Goal: Transaction & Acquisition: Obtain resource

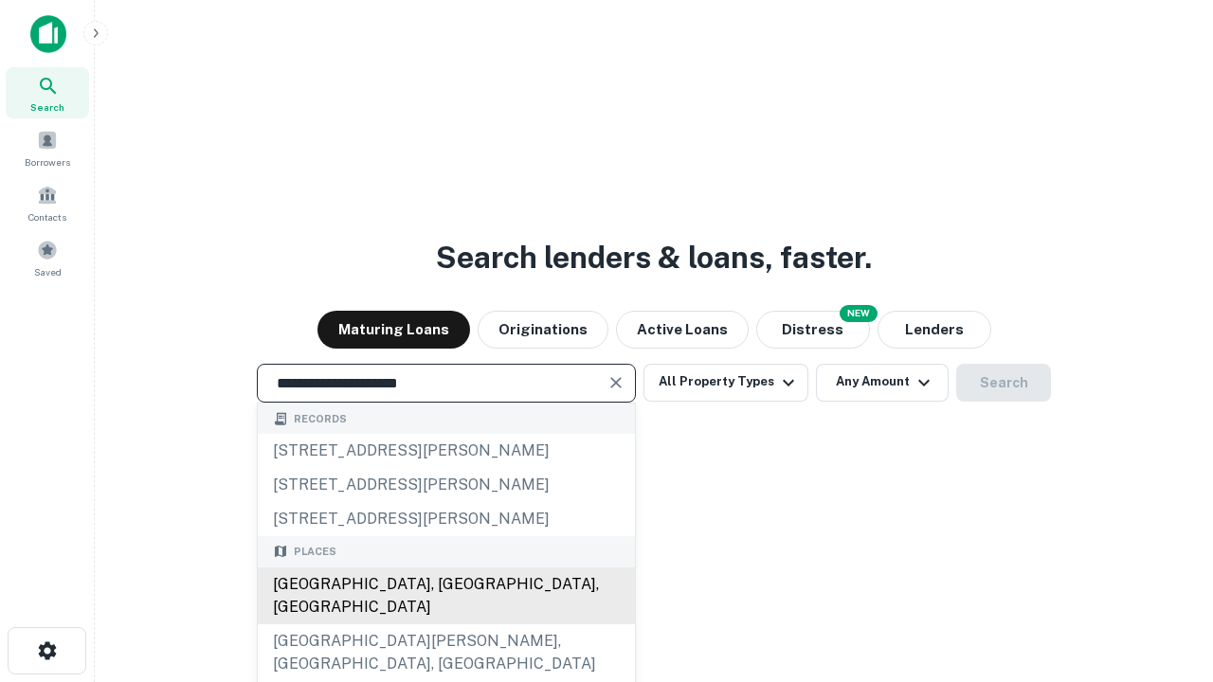
click at [445, 624] on div "[GEOGRAPHIC_DATA], [GEOGRAPHIC_DATA], [GEOGRAPHIC_DATA]" at bounding box center [446, 595] width 377 height 57
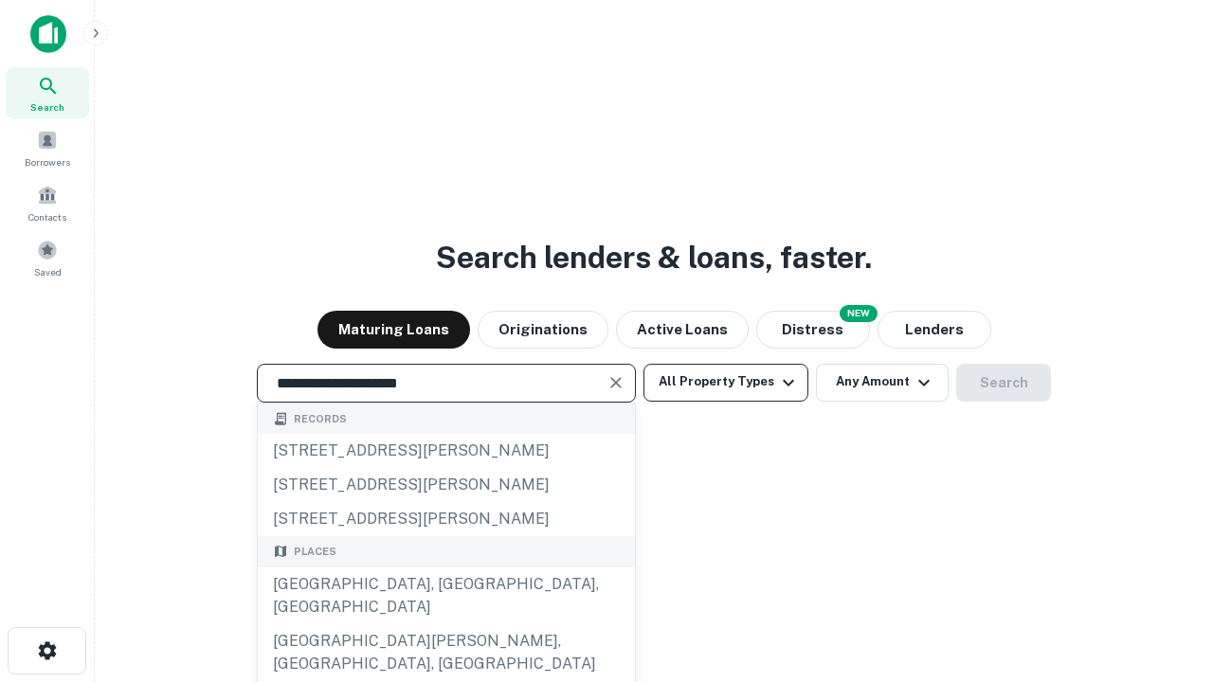
type input "**********"
click at [726, 382] on button "All Property Types" at bounding box center [725, 383] width 165 height 38
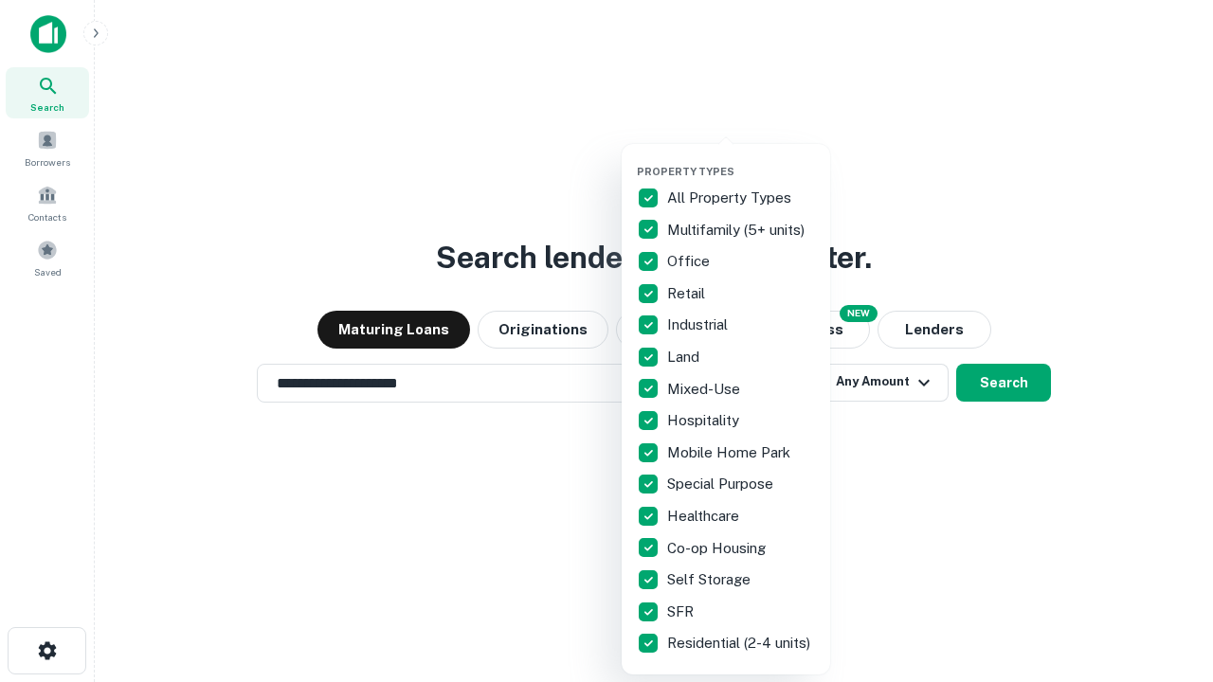
click at [741, 159] on button "button" at bounding box center [741, 159] width 208 height 1
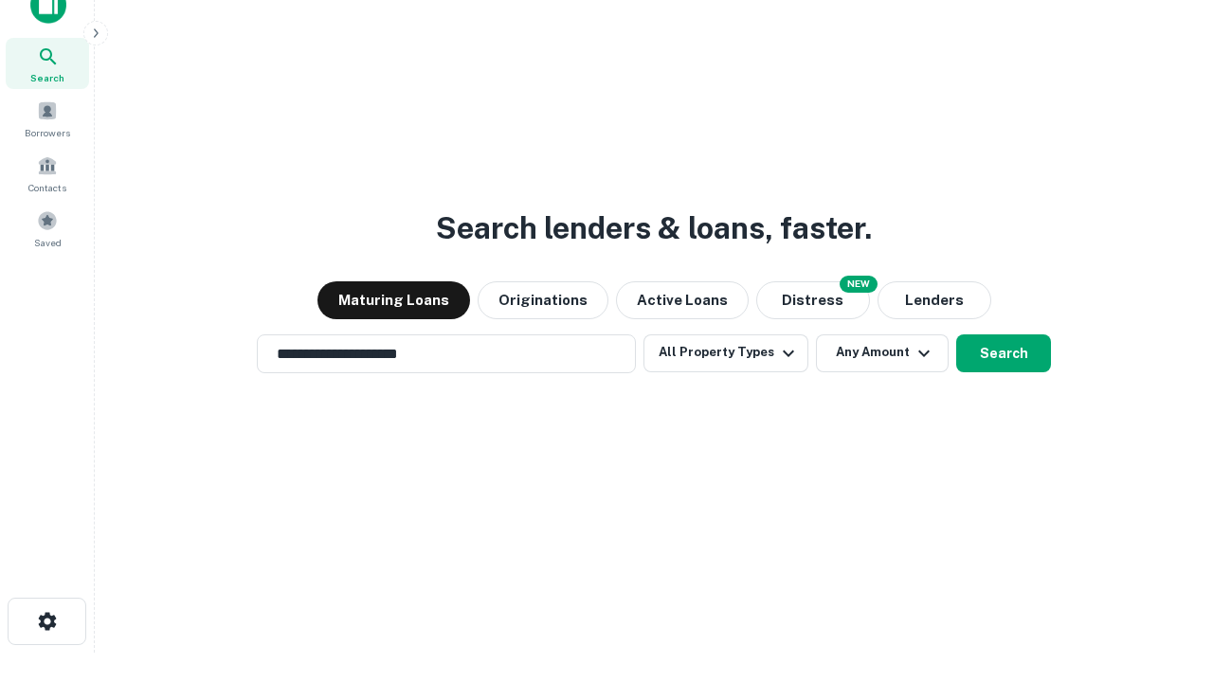
scroll to position [11, 228]
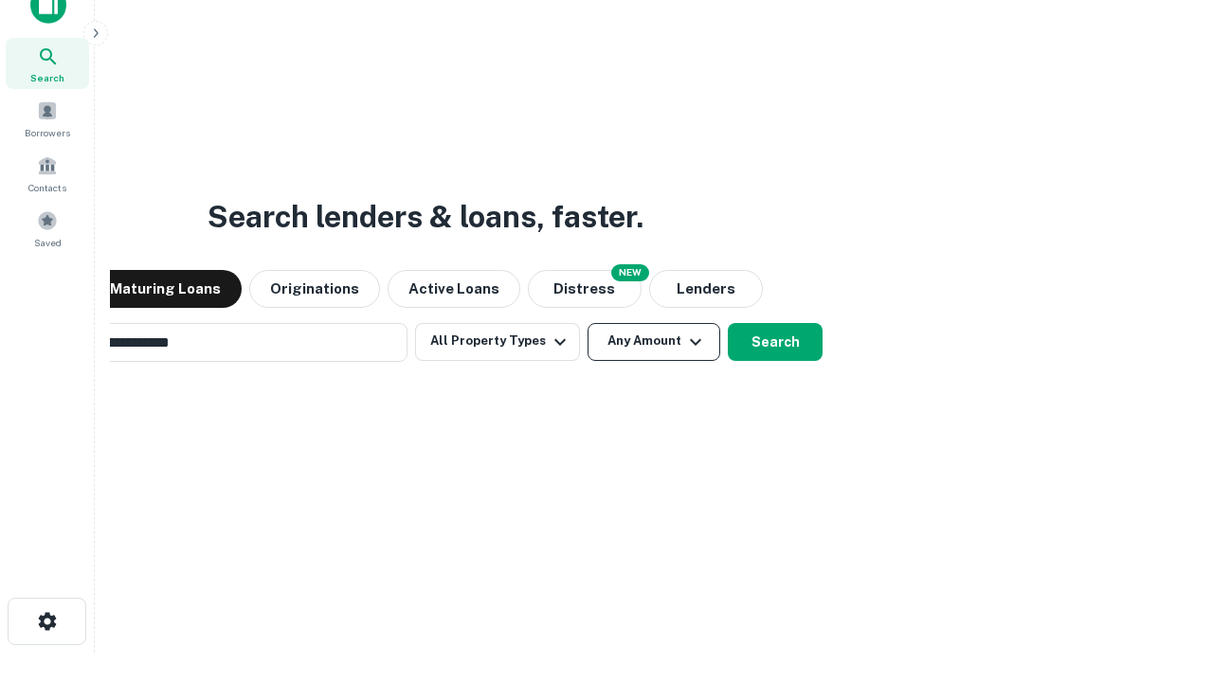
click at [587, 323] on button "Any Amount" at bounding box center [653, 342] width 133 height 38
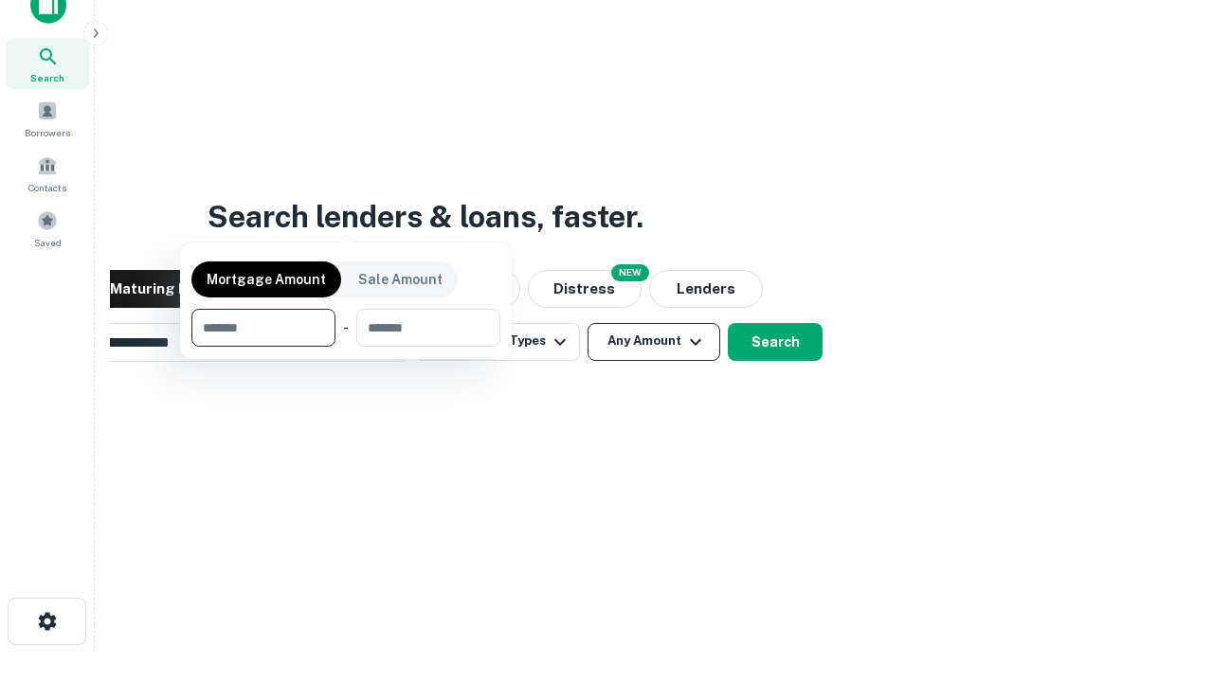
scroll to position [30, 0]
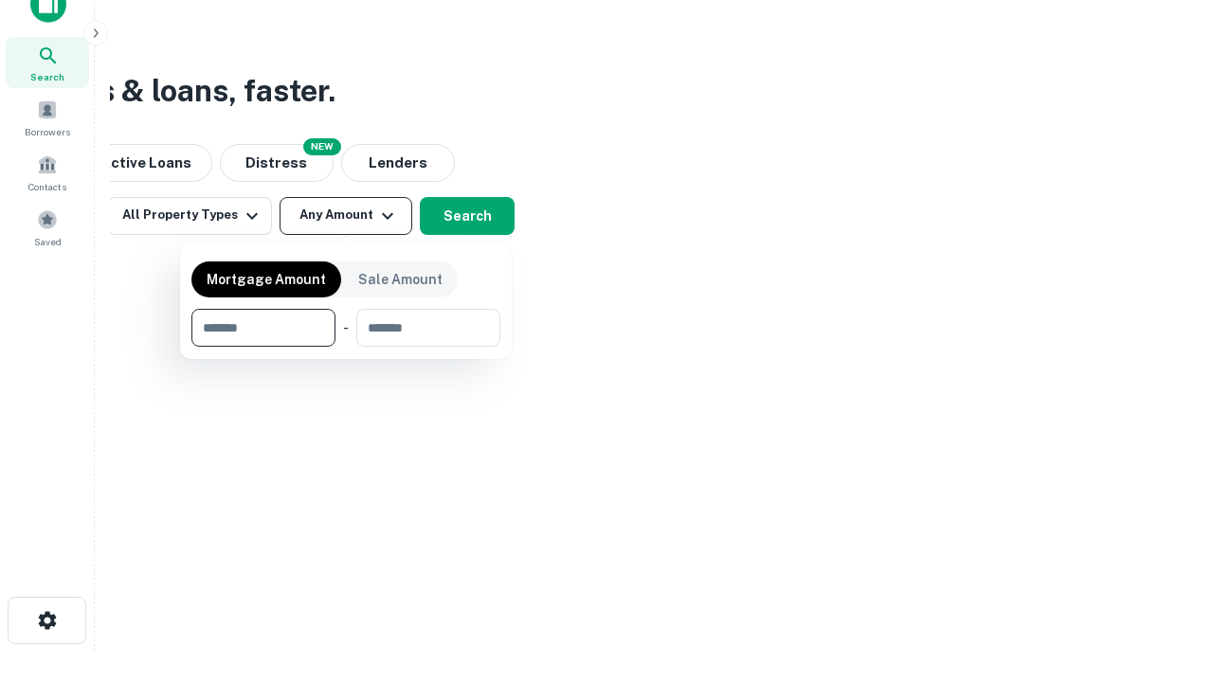
type input "*******"
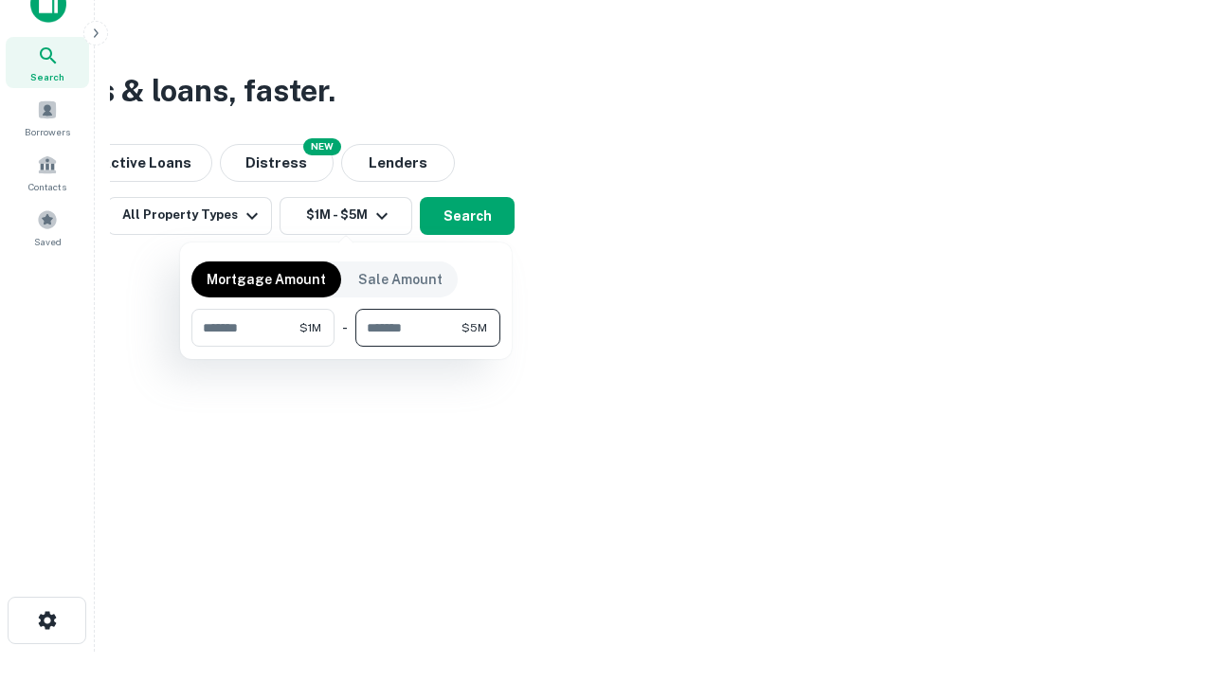
type input "*******"
click at [346, 347] on button "button" at bounding box center [345, 347] width 309 height 1
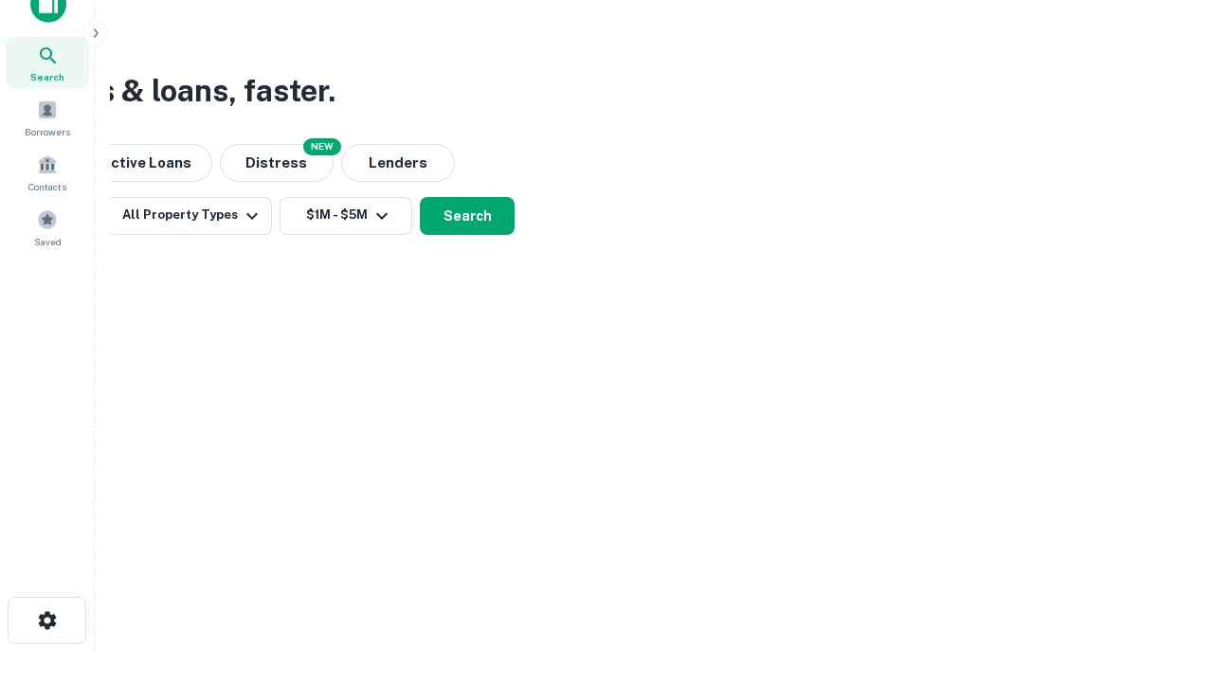
scroll to position [11, 350]
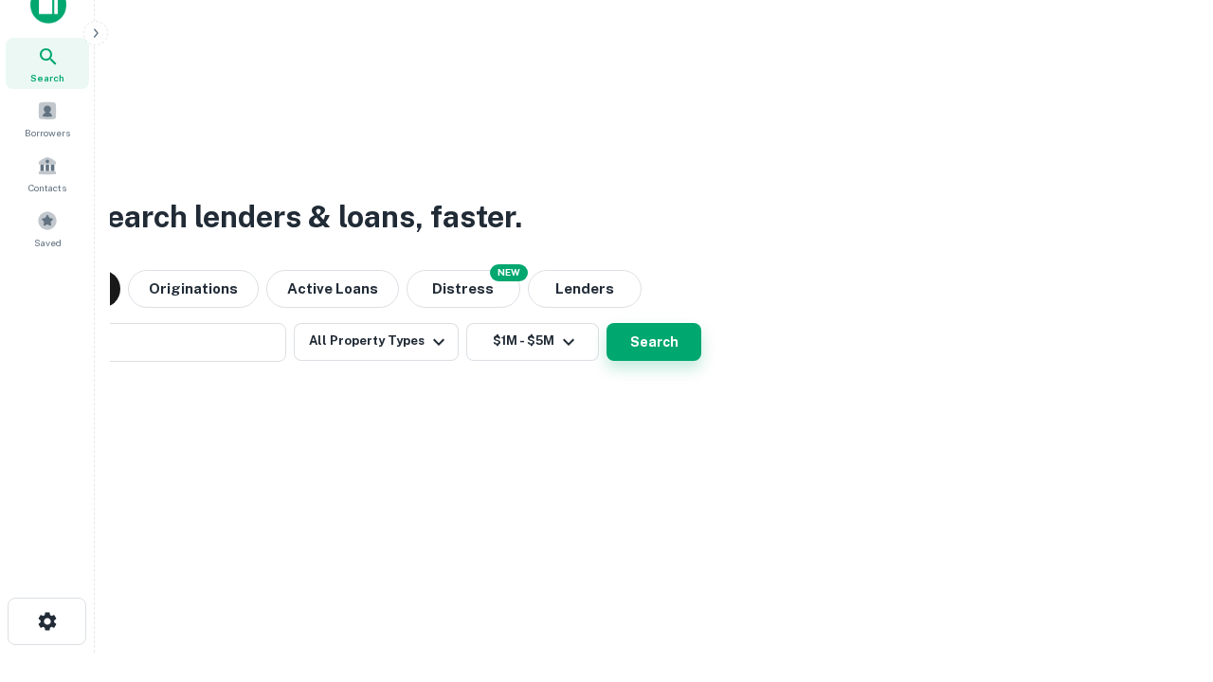
click at [606, 323] on button "Search" at bounding box center [653, 342] width 95 height 38
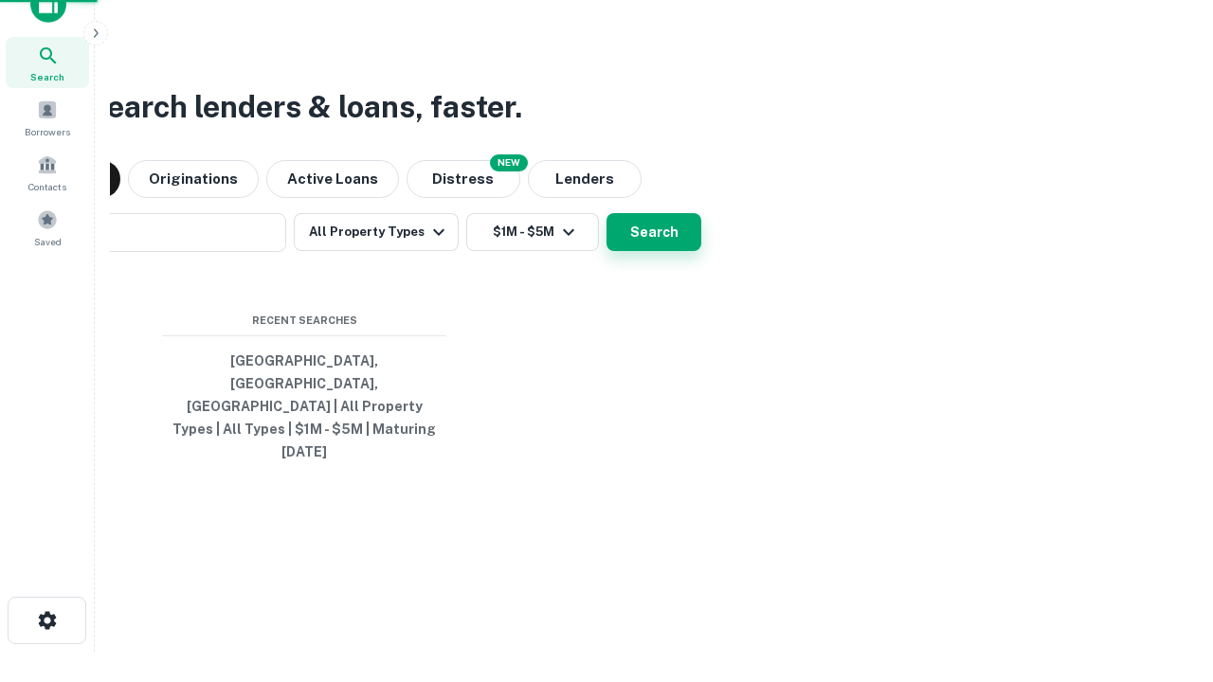
scroll to position [50, 536]
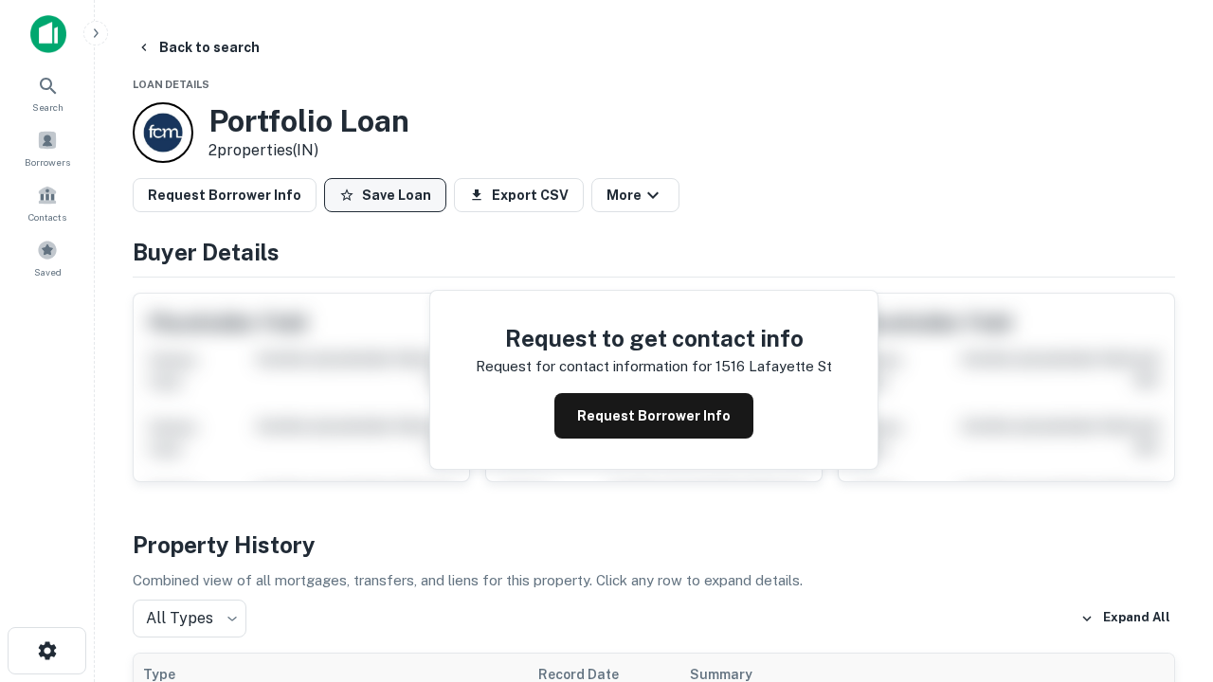
click at [385, 195] on button "Save Loan" at bounding box center [385, 195] width 122 height 34
click at [389, 195] on button "Save Loan" at bounding box center [385, 195] width 122 height 34
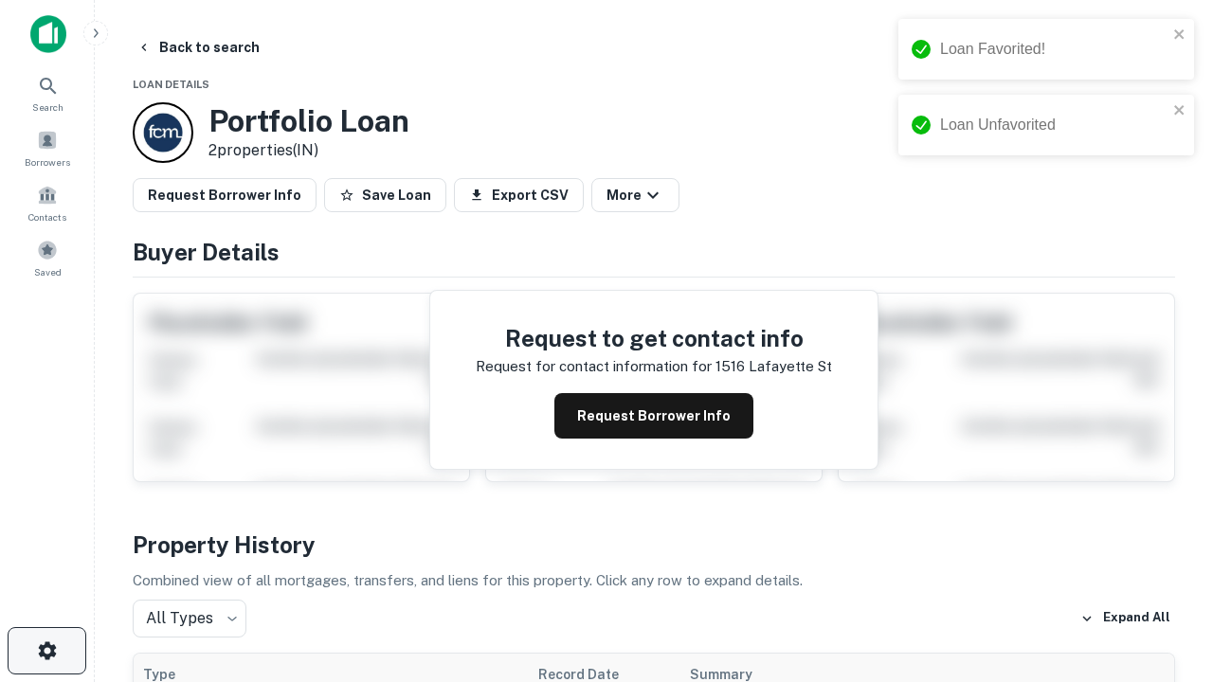
click at [46, 651] on icon "button" at bounding box center [47, 650] width 23 height 23
